Goal: Task Accomplishment & Management: Manage account settings

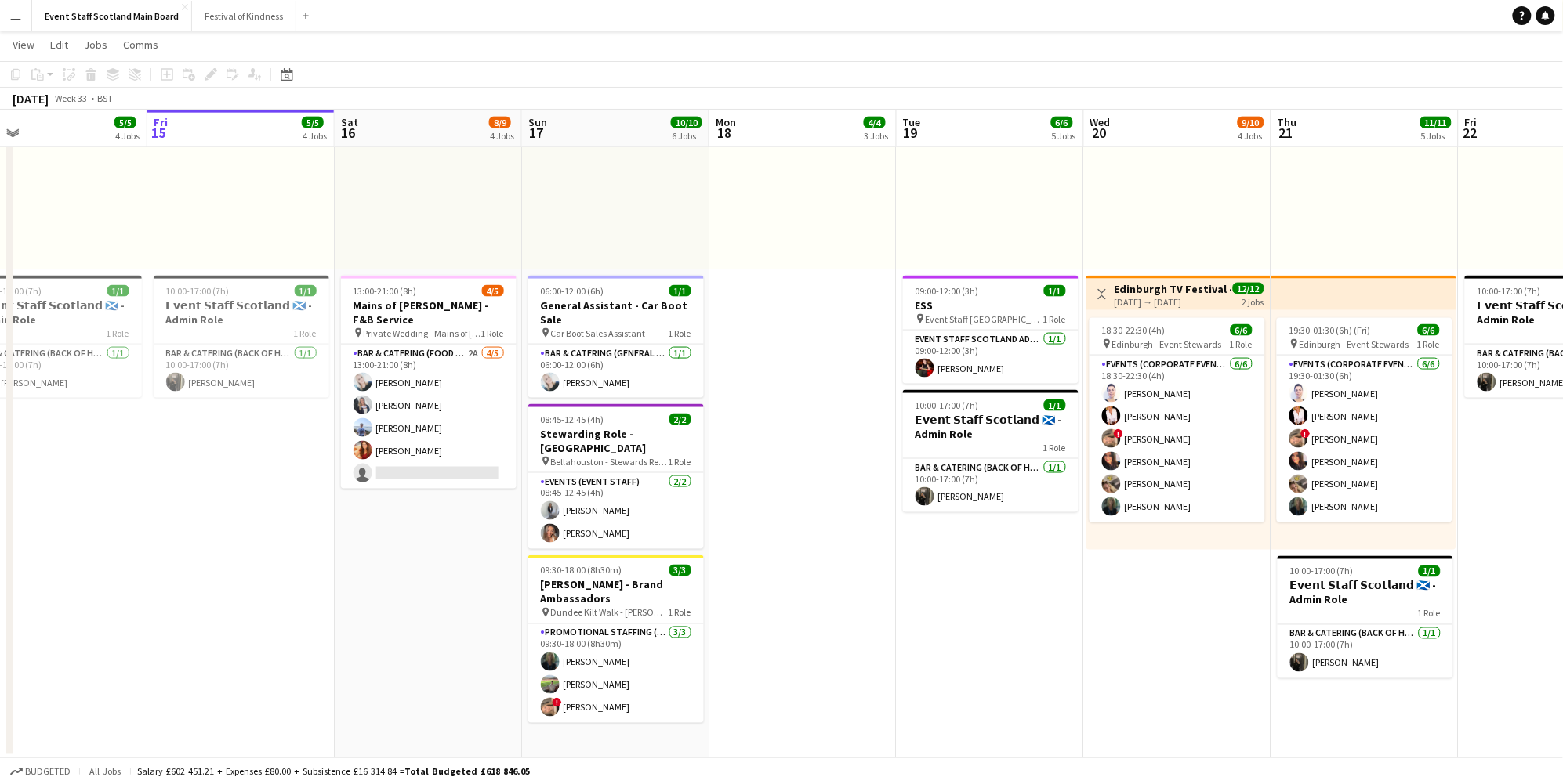
scroll to position [0, 413]
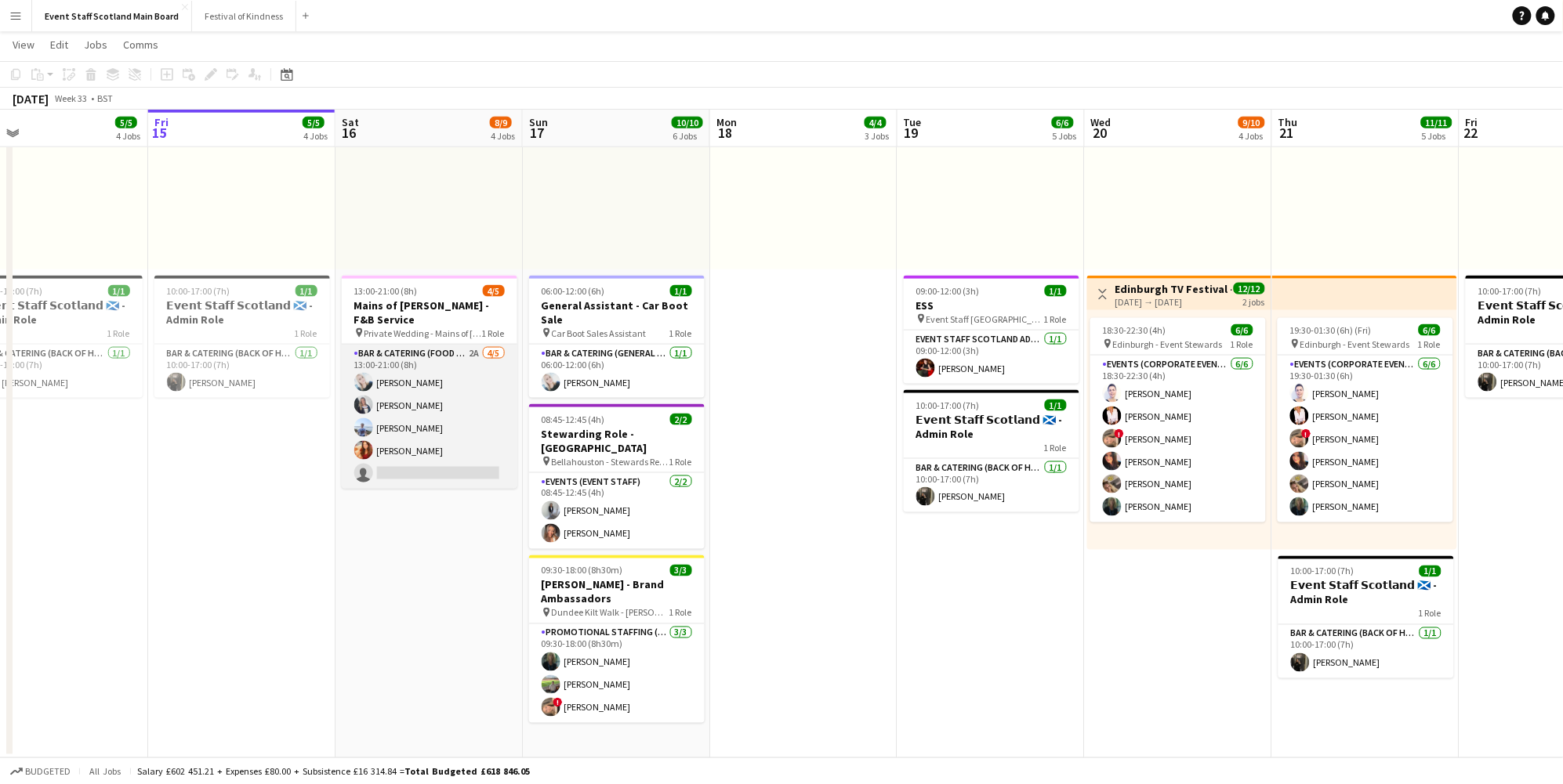
click at [462, 347] on app-card-role "Bar & Catering (Food & Beverage Service) 2A [DATE] 13:00-21:00 (8h) [PERSON_NAM…" at bounding box center [430, 417] width 176 height 144
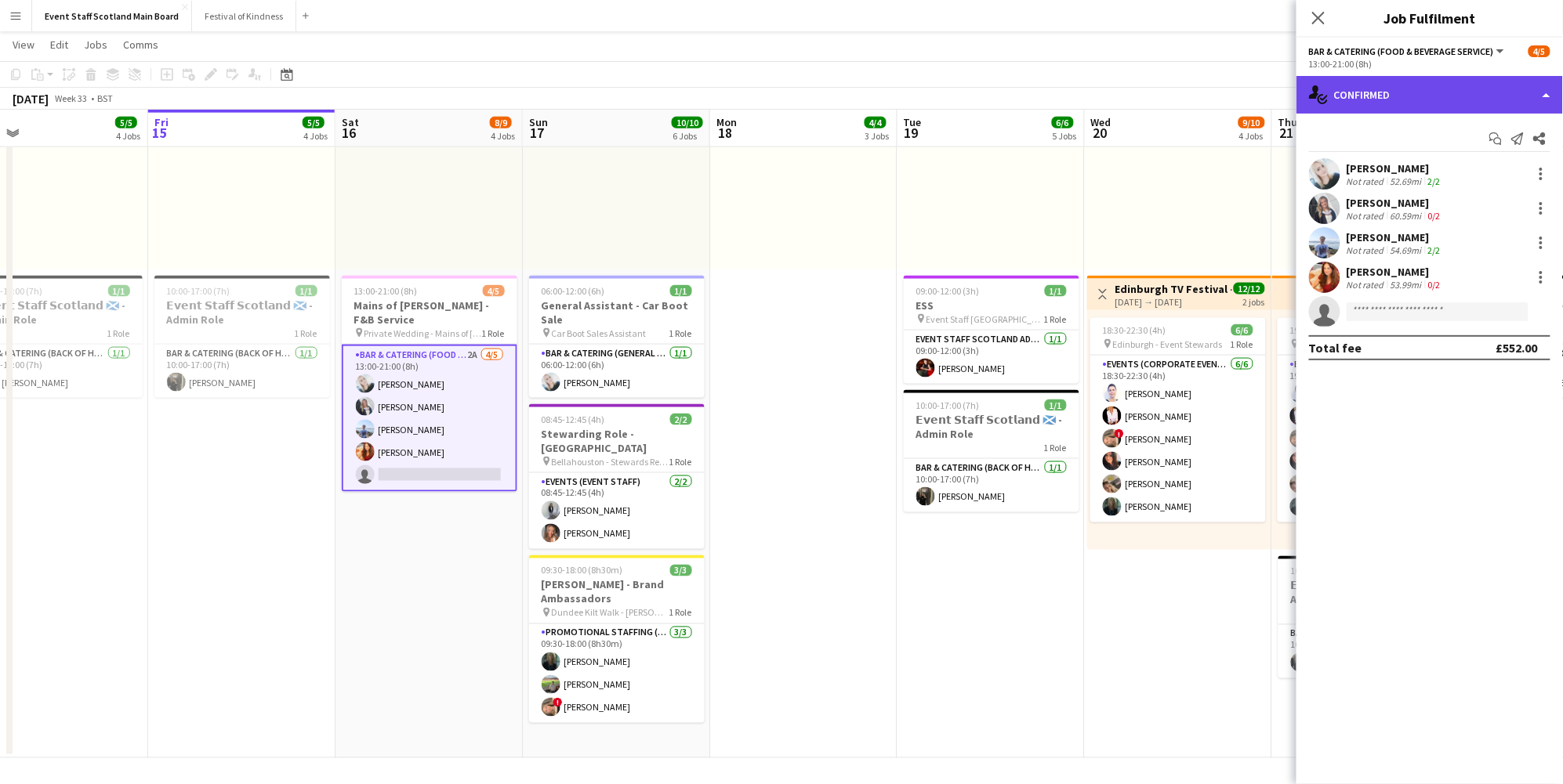
click at [1449, 80] on div "single-neutral-actions-check-2 Confirmed" at bounding box center [1430, 95] width 267 height 38
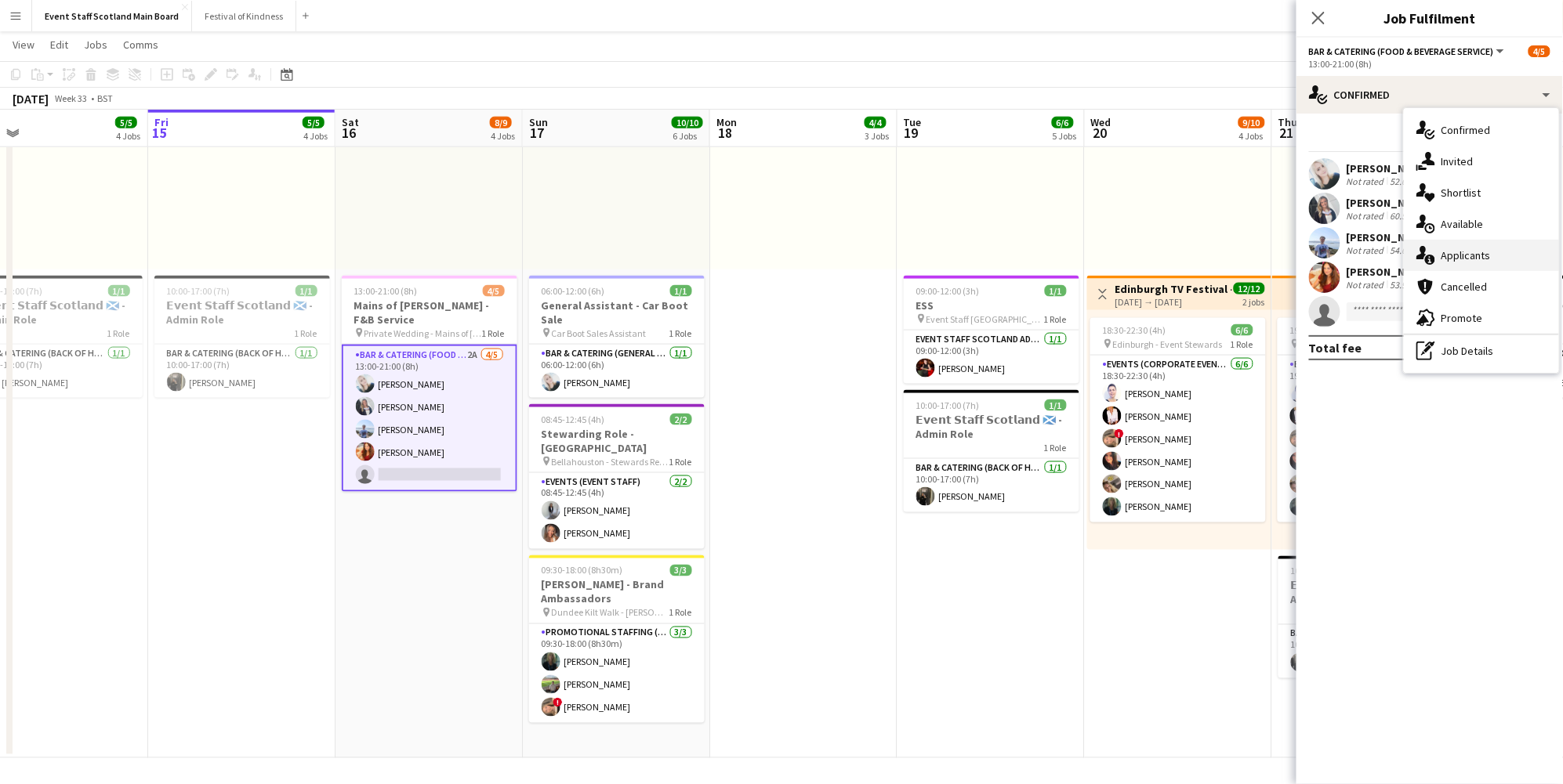
click at [1481, 254] on div "single-neutral-actions-information Applicants" at bounding box center [1482, 255] width 155 height 31
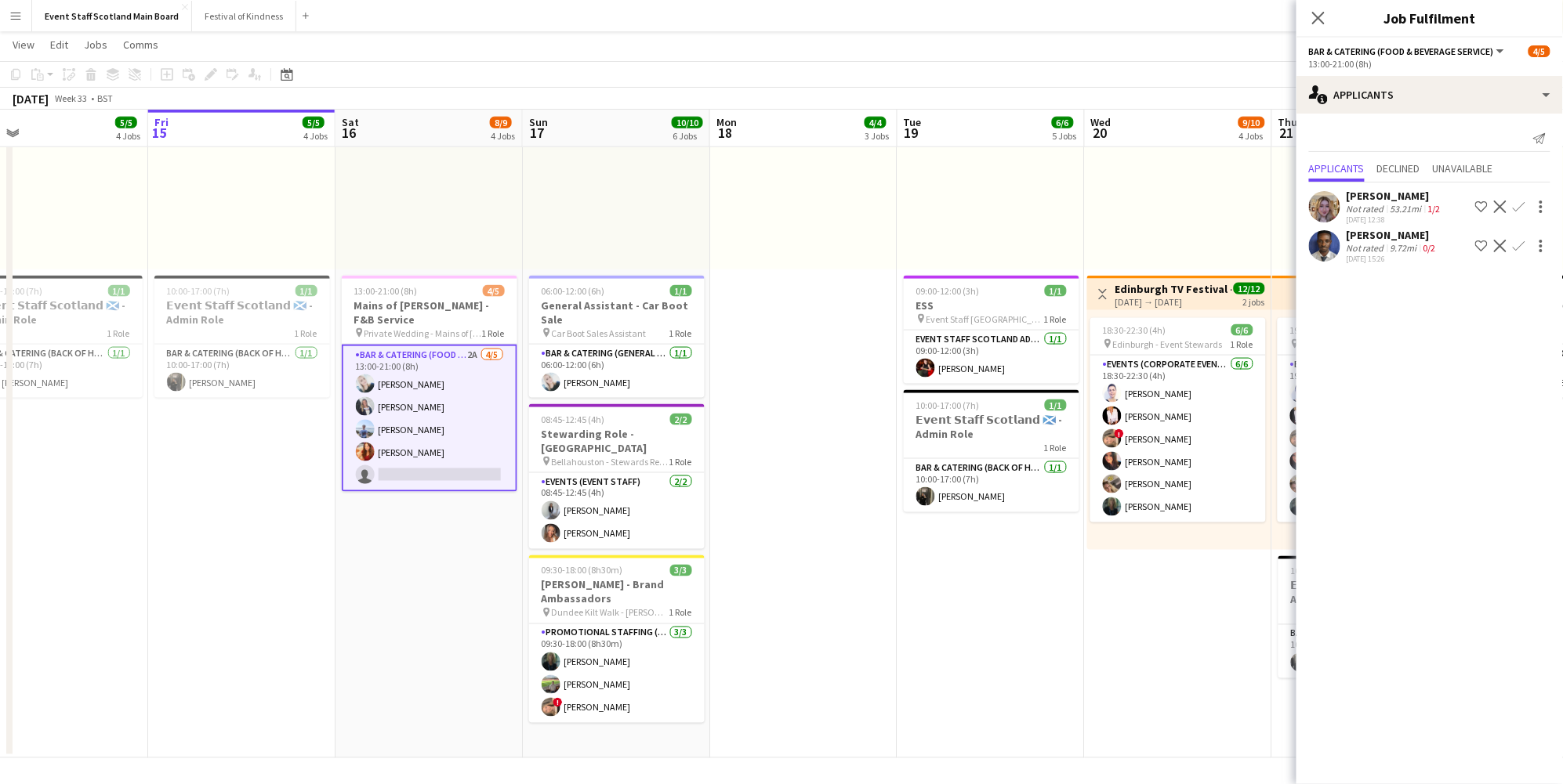
click at [1414, 249] on div "9.72mi" at bounding box center [1403, 248] width 33 height 11
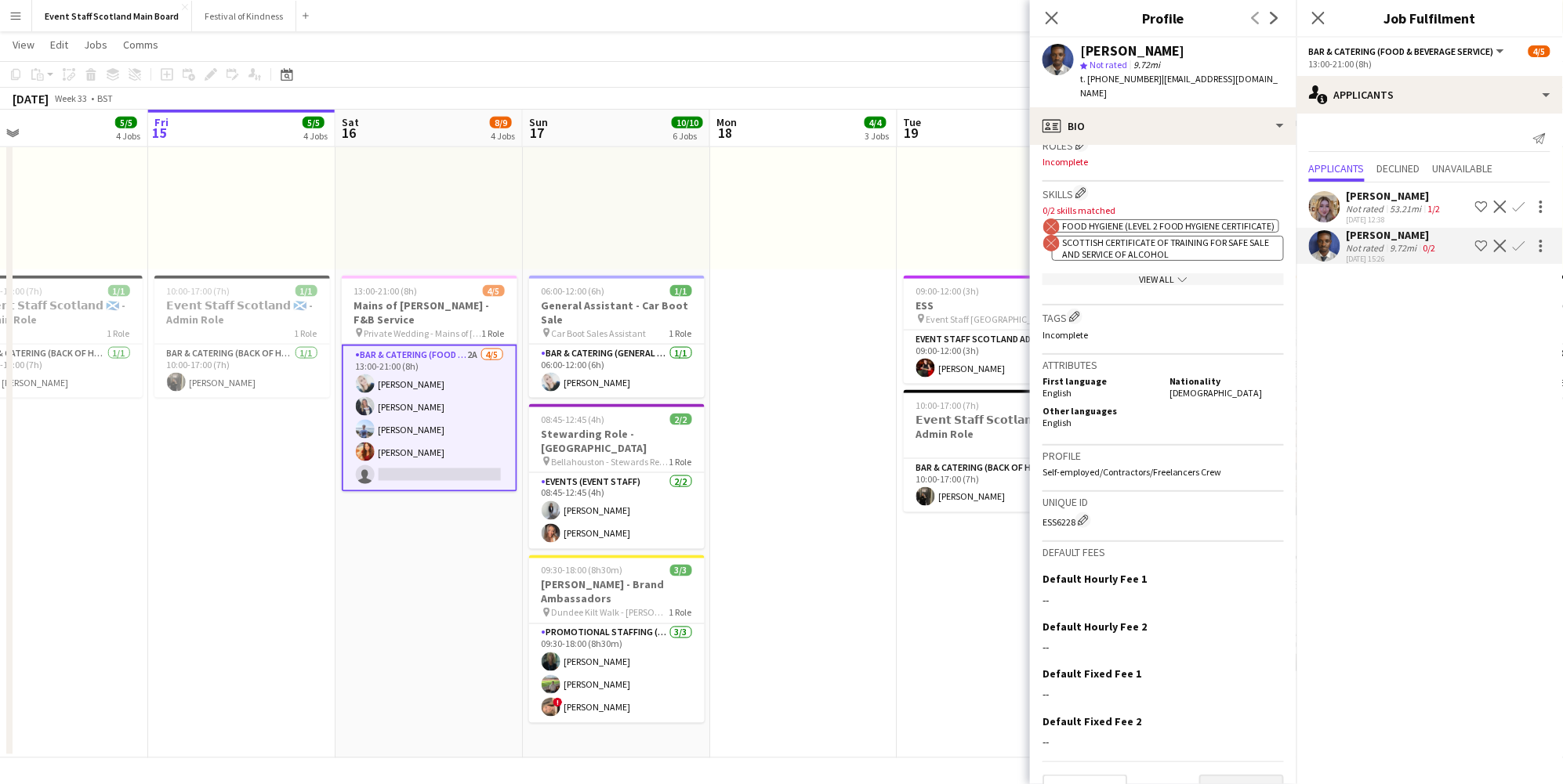
scroll to position [489, 0]
click at [1260, 775] on button "Next" at bounding box center [1241, 791] width 84 height 31
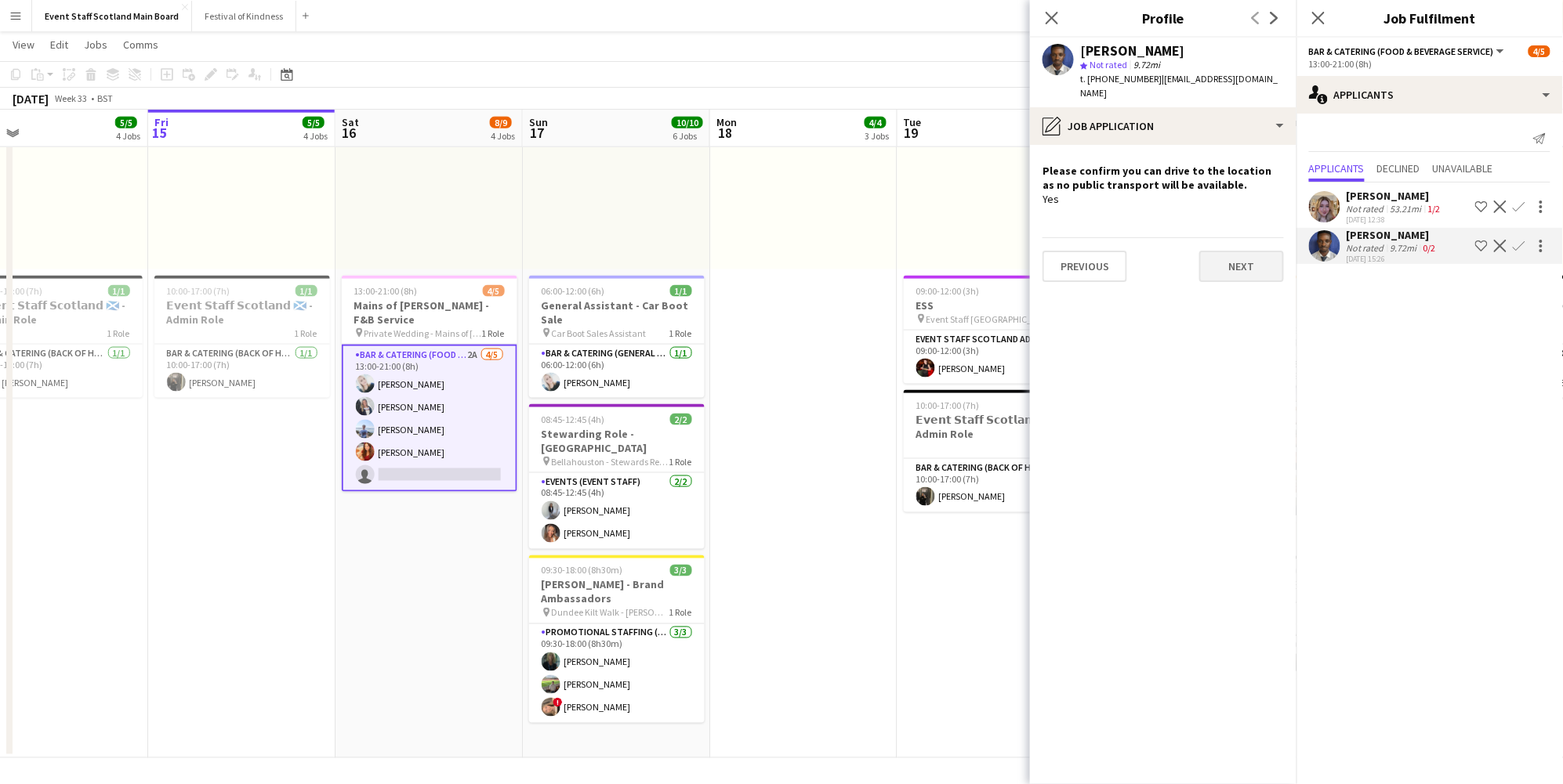
click at [1252, 251] on button "Next" at bounding box center [1241, 266] width 84 height 31
click at [1252, 258] on button "Next" at bounding box center [1241, 273] width 84 height 31
click at [1252, 250] on button "Next" at bounding box center [1241, 264] width 84 height 31
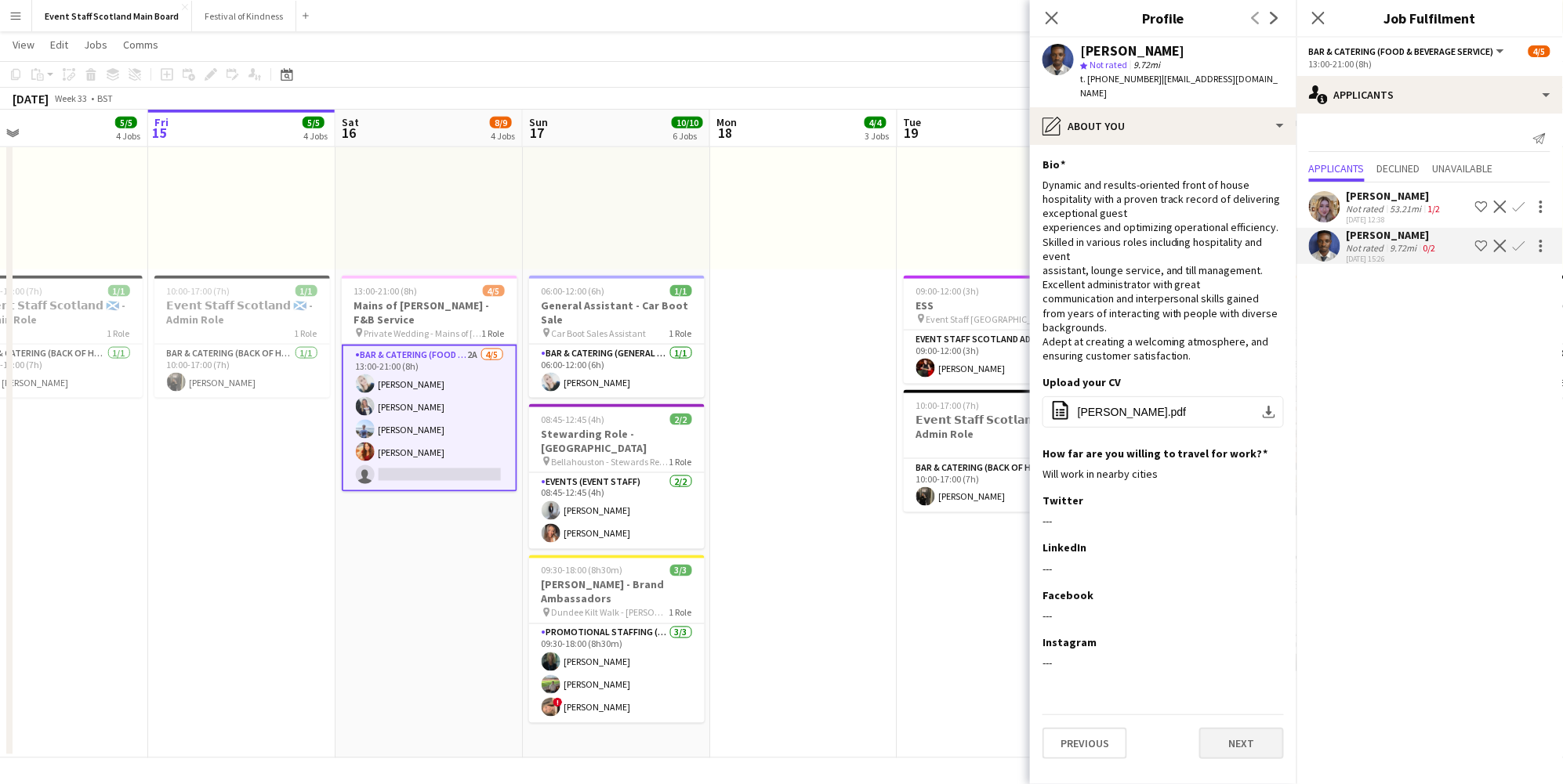
click at [1229, 728] on button "Next" at bounding box center [1241, 743] width 84 height 31
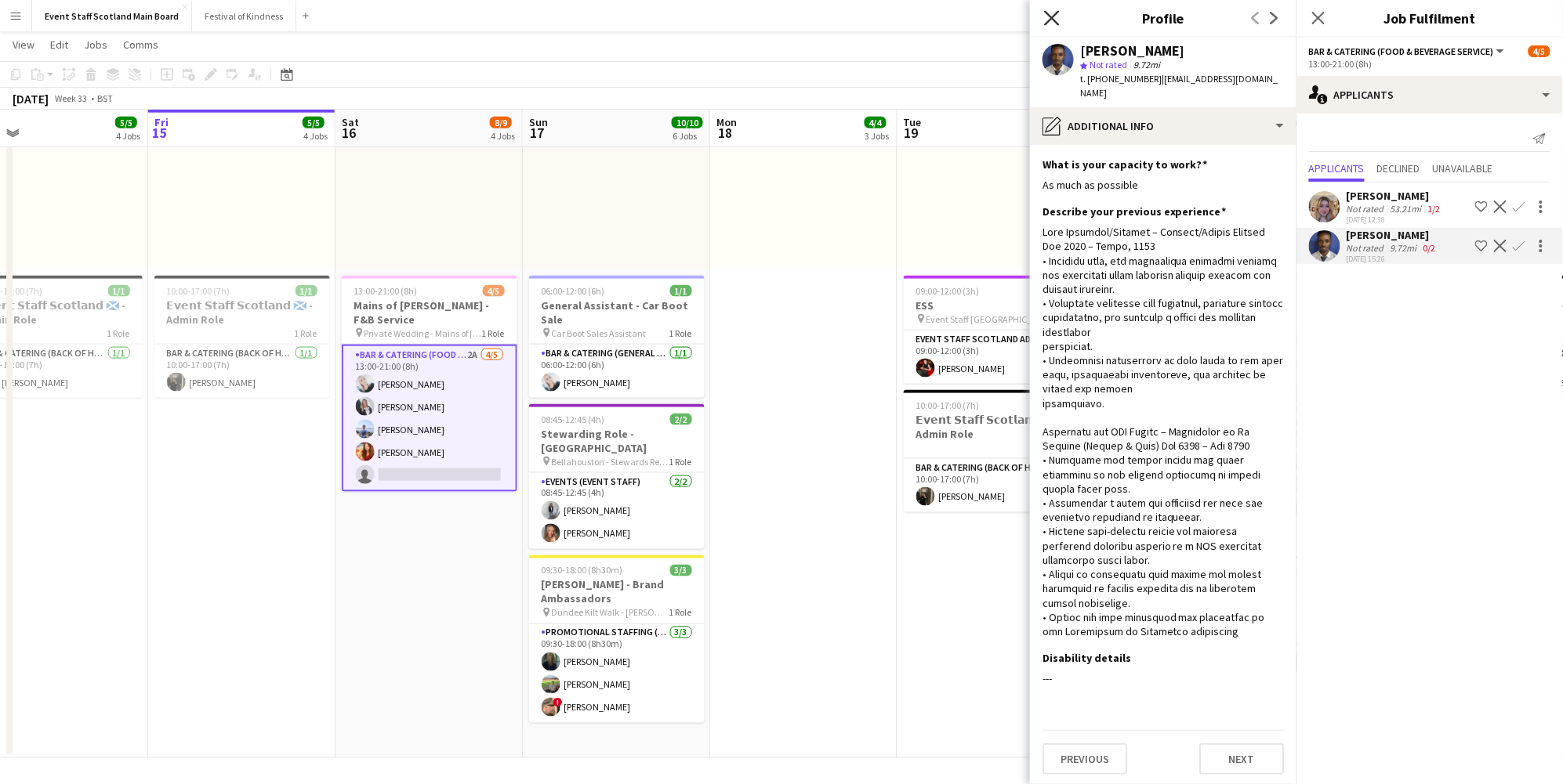
click at [1053, 20] on icon at bounding box center [1052, 18] width 15 height 15
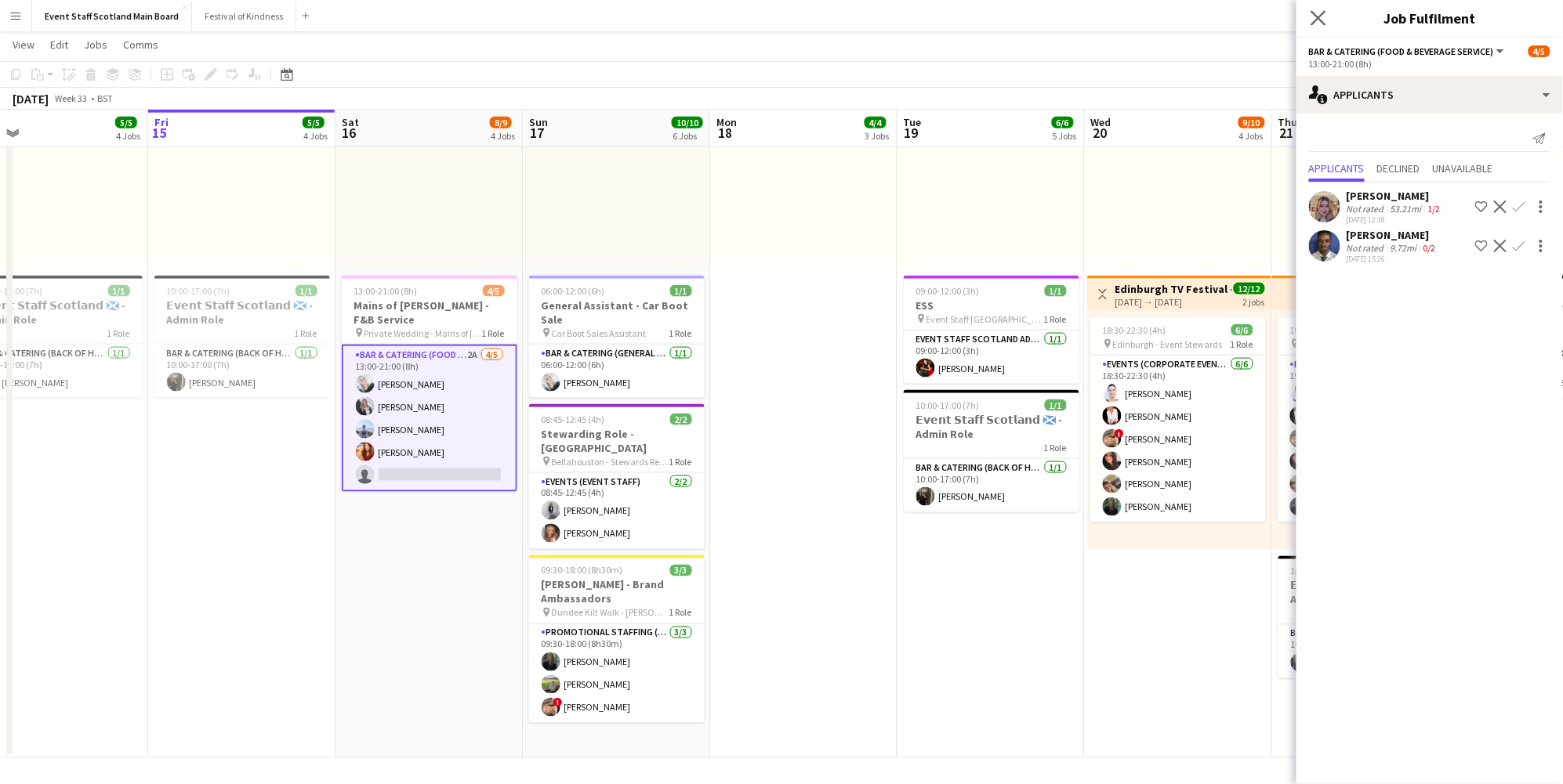
click at [1327, 16] on app-icon "Close pop-in" at bounding box center [1319, 18] width 23 height 23
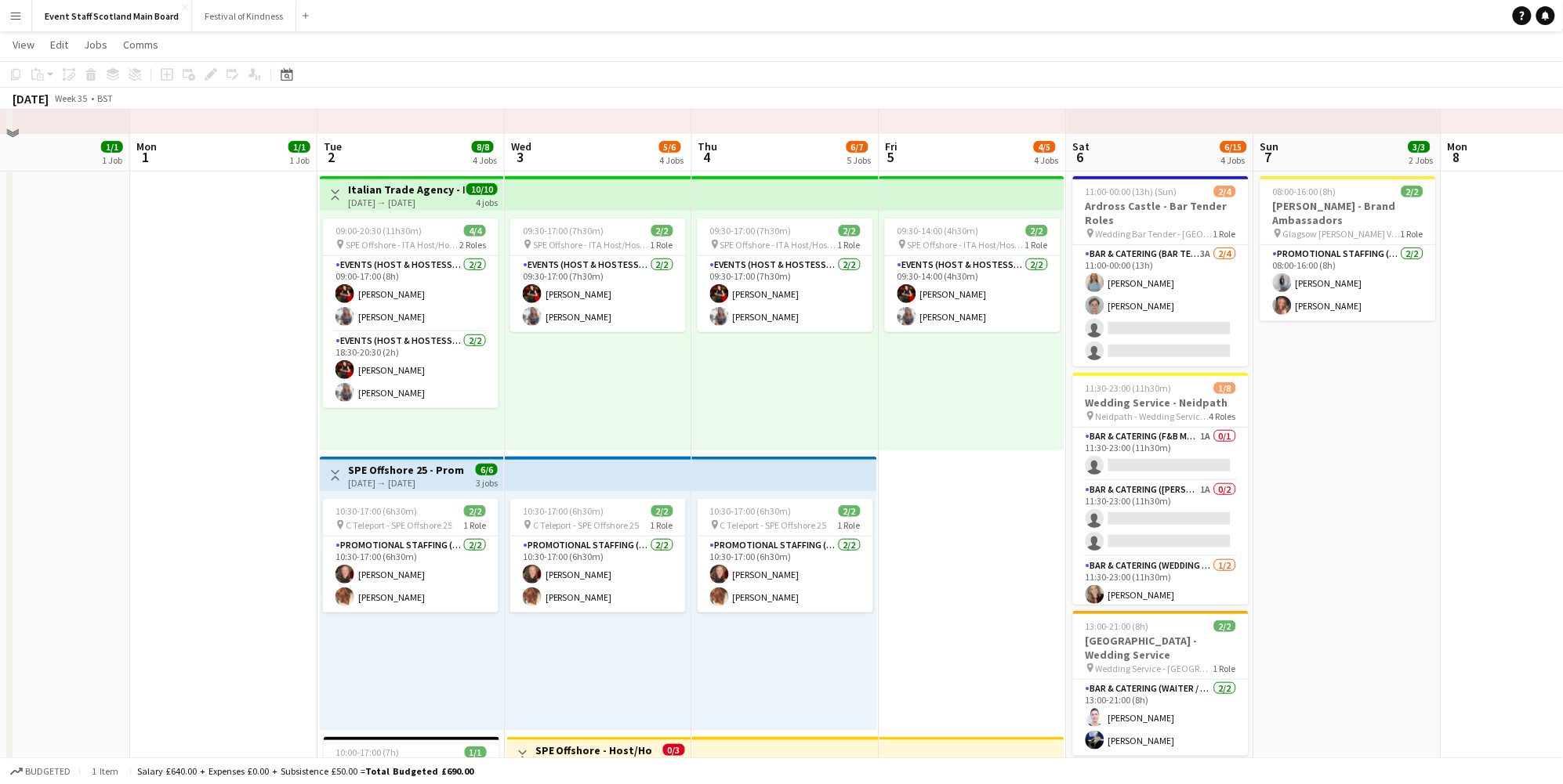
scroll to position [326, 0]
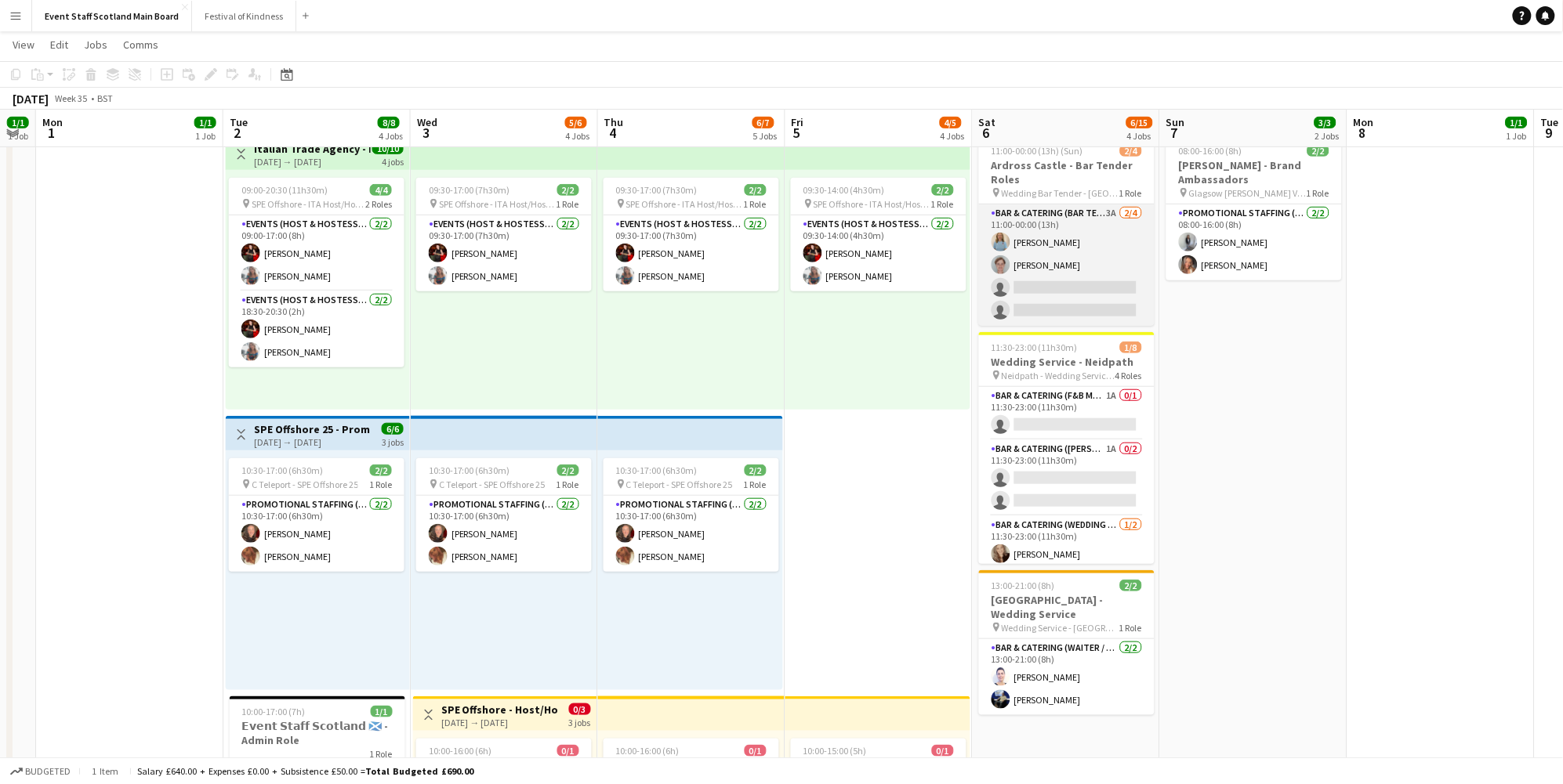
click at [1050, 213] on app-card-role "Bar & Catering (Bar Tender) 3A [DATE] 11:00-00:00 (13h) [PERSON_NAME] [PERSON_N…" at bounding box center [1067, 265] width 176 height 121
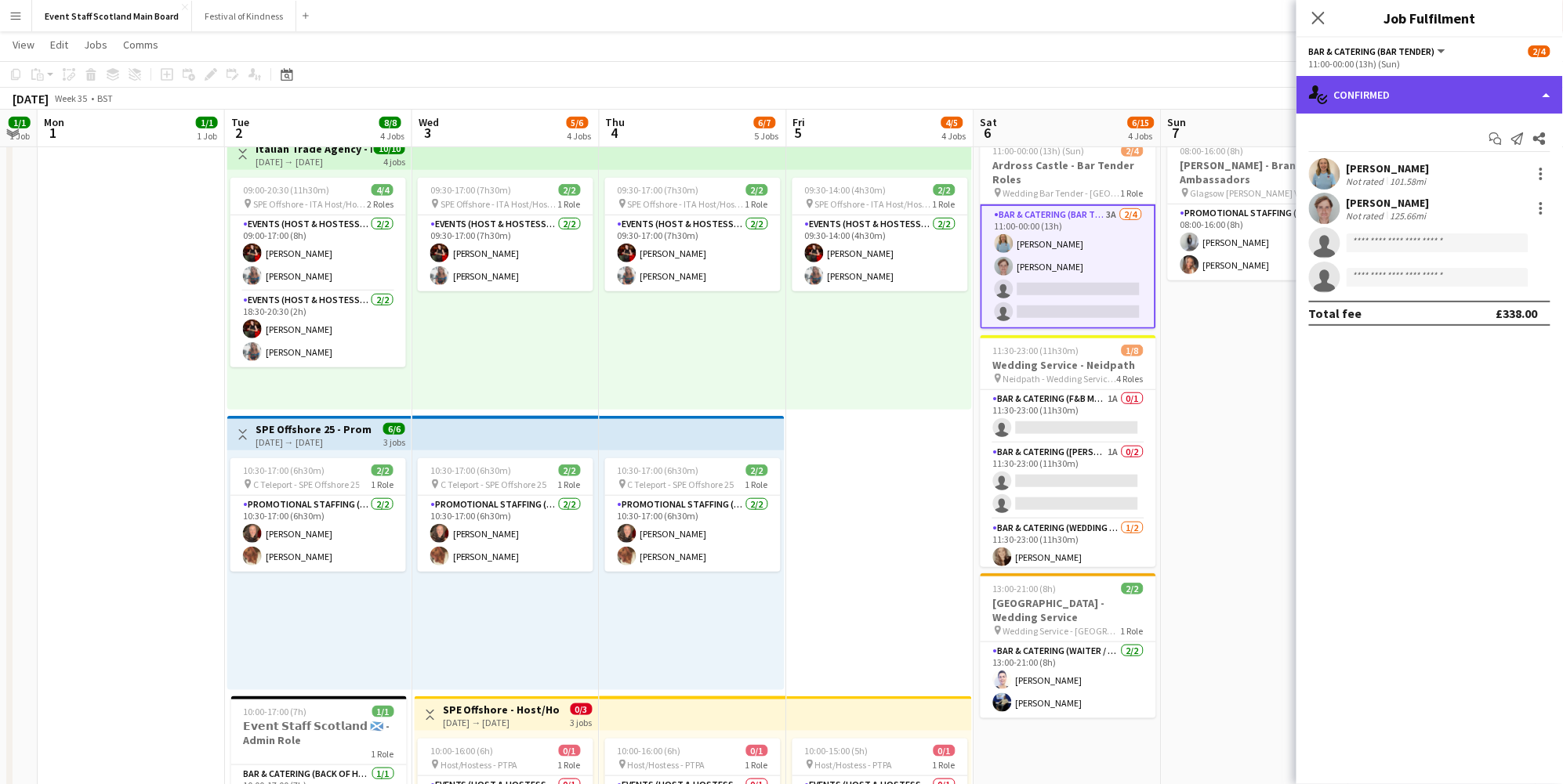
click at [1442, 90] on div "single-neutral-actions-check-2 Confirmed" at bounding box center [1430, 95] width 267 height 38
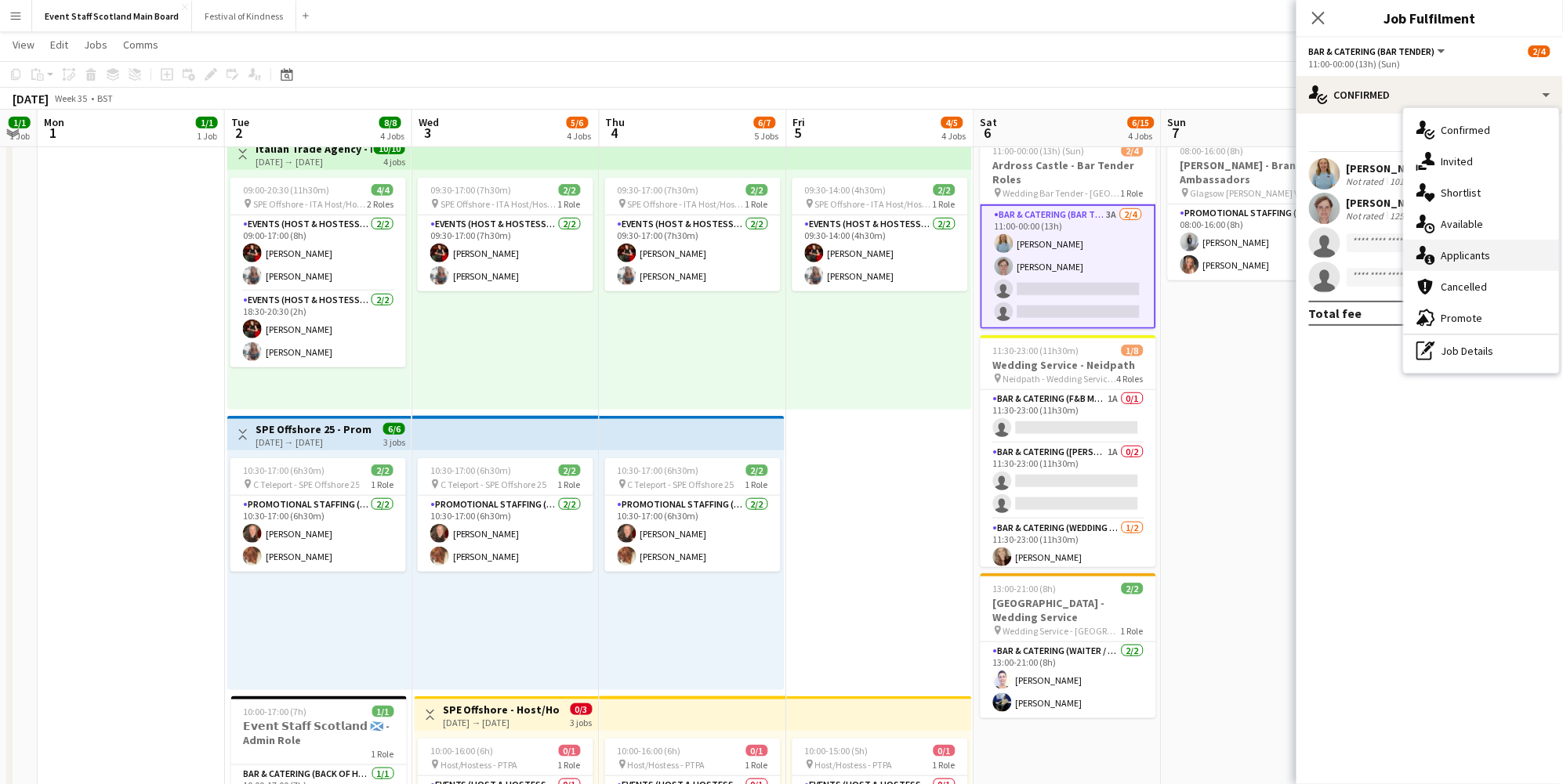
click at [1465, 253] on div "single-neutral-actions-information Applicants" at bounding box center [1482, 255] width 155 height 31
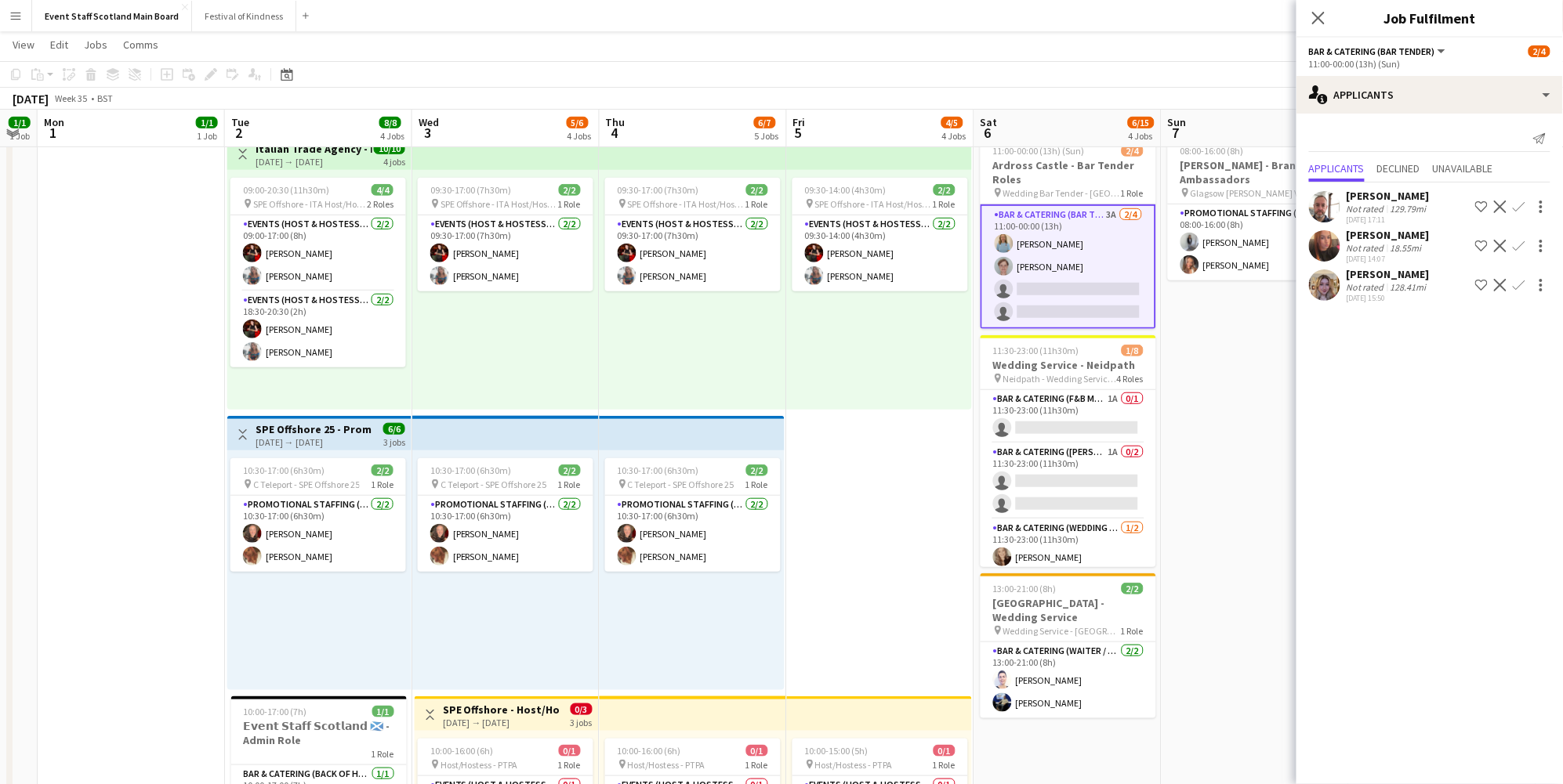
click at [1394, 293] on div "[DATE] 15:50" at bounding box center [1388, 298] width 83 height 10
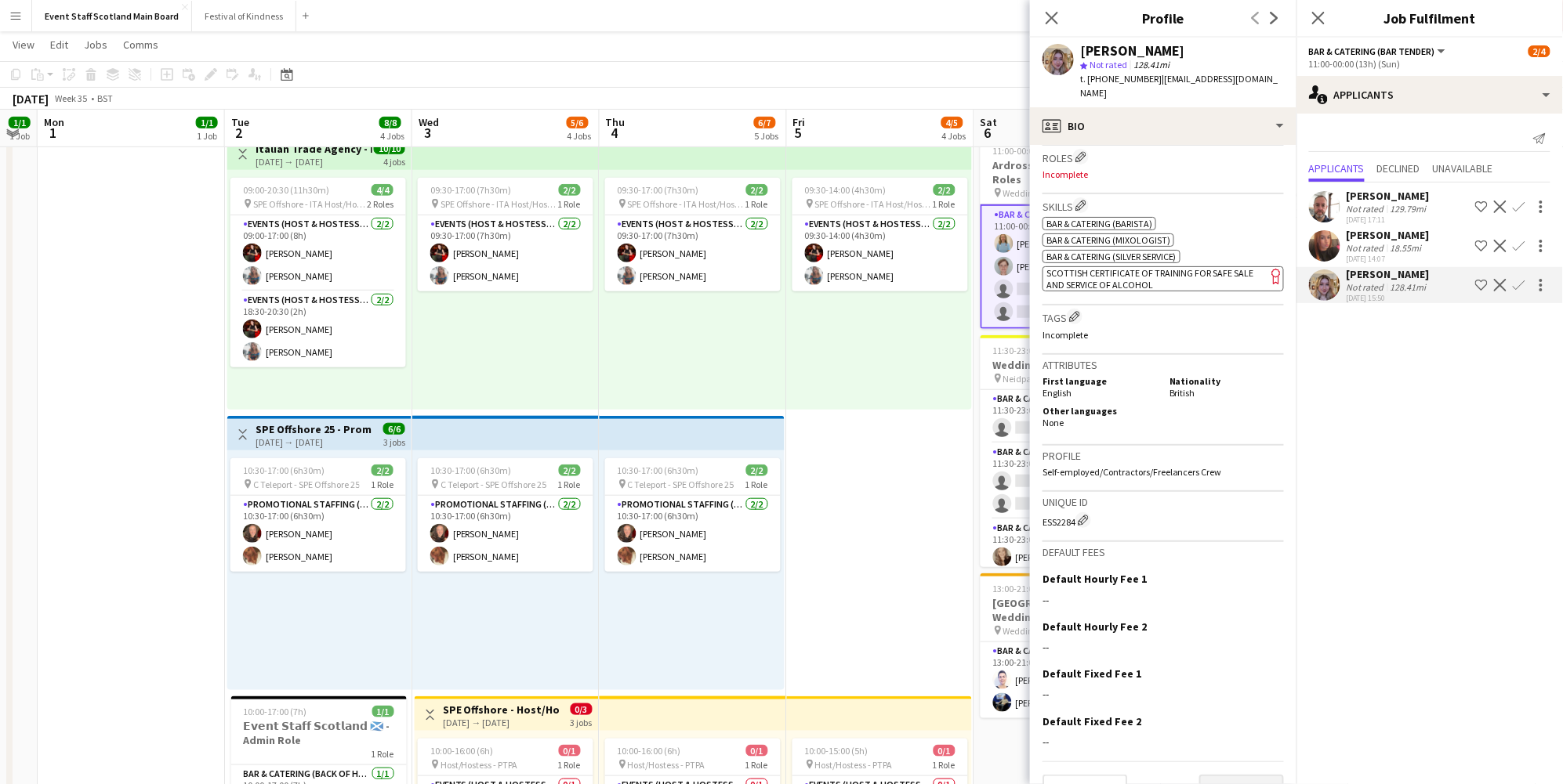
scroll to position [512, 0]
click at [1229, 775] on button "Next" at bounding box center [1241, 791] width 84 height 31
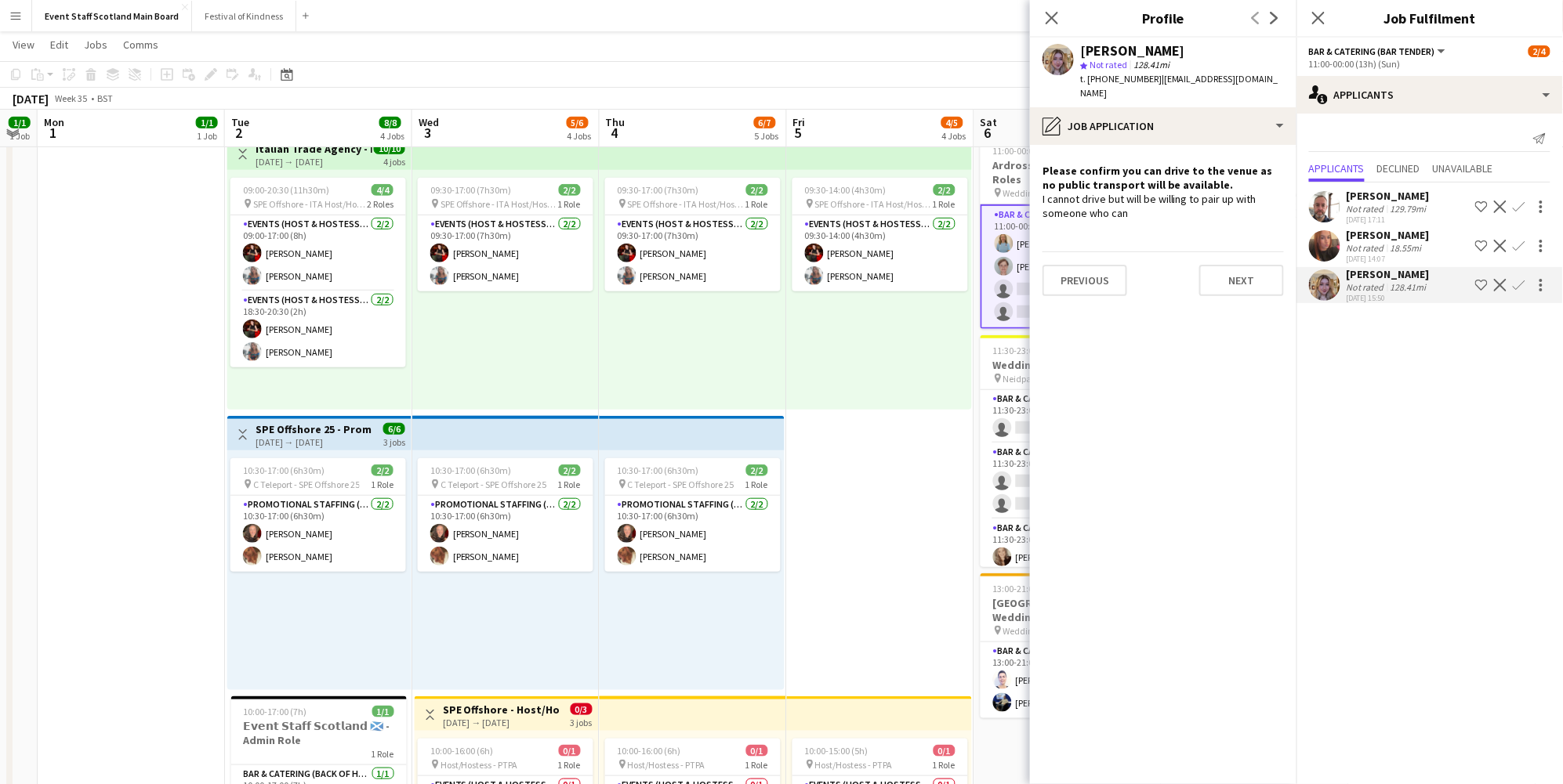
click at [1392, 236] on div "[PERSON_NAME]" at bounding box center [1388, 235] width 83 height 14
click at [981, 61] on app-toolbar "Copy Paste Paste Command V Paste with crew Command Shift V Paste linked Job [GE…" at bounding box center [782, 75] width 1563 height 26
